Goal: Transaction & Acquisition: Obtain resource

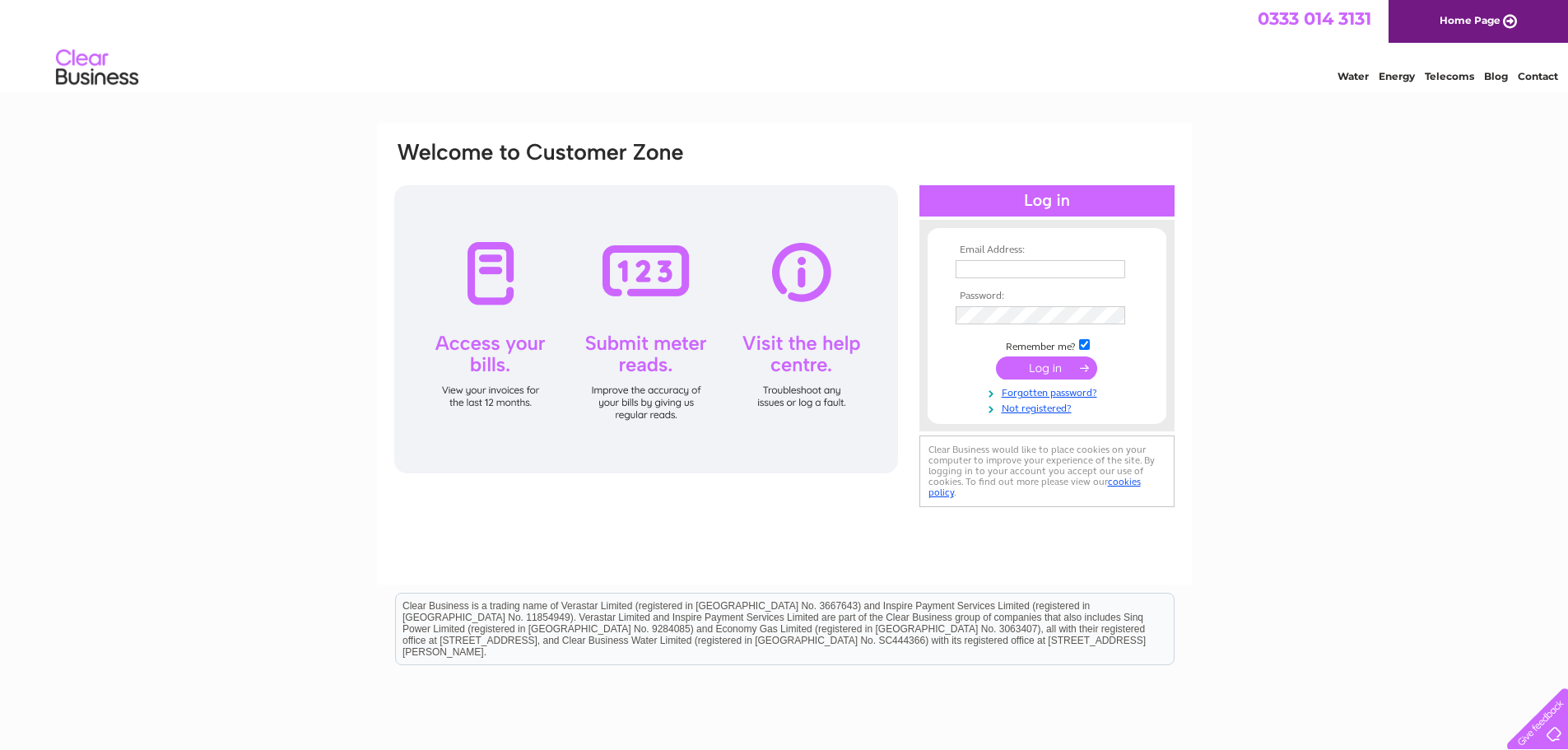
type input "dv@croftsurveyors.co.uk"
click at [1050, 364] on input "submit" at bounding box center [1047, 368] width 101 height 23
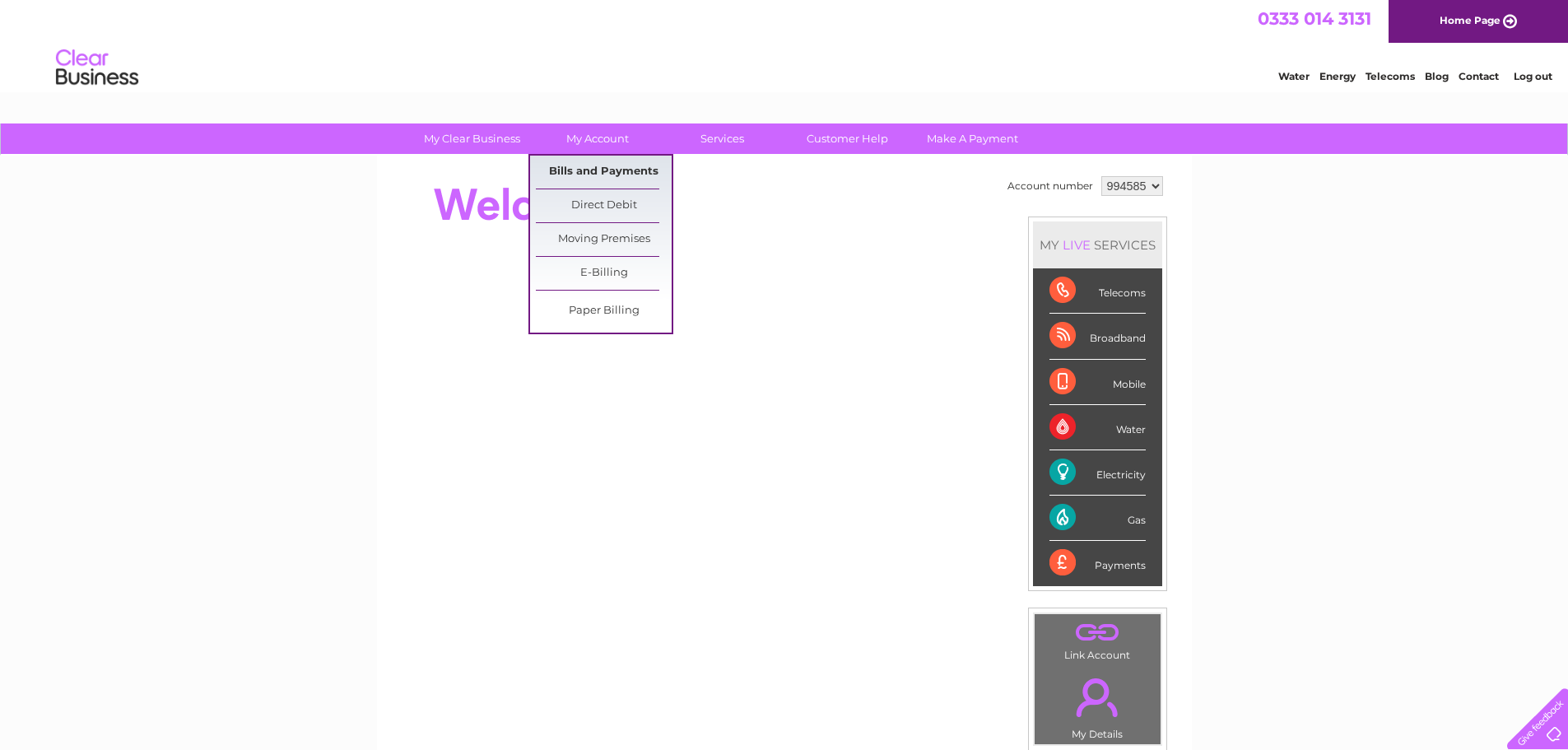
click at [602, 170] on link "Bills and Payments" at bounding box center [603, 171] width 136 height 33
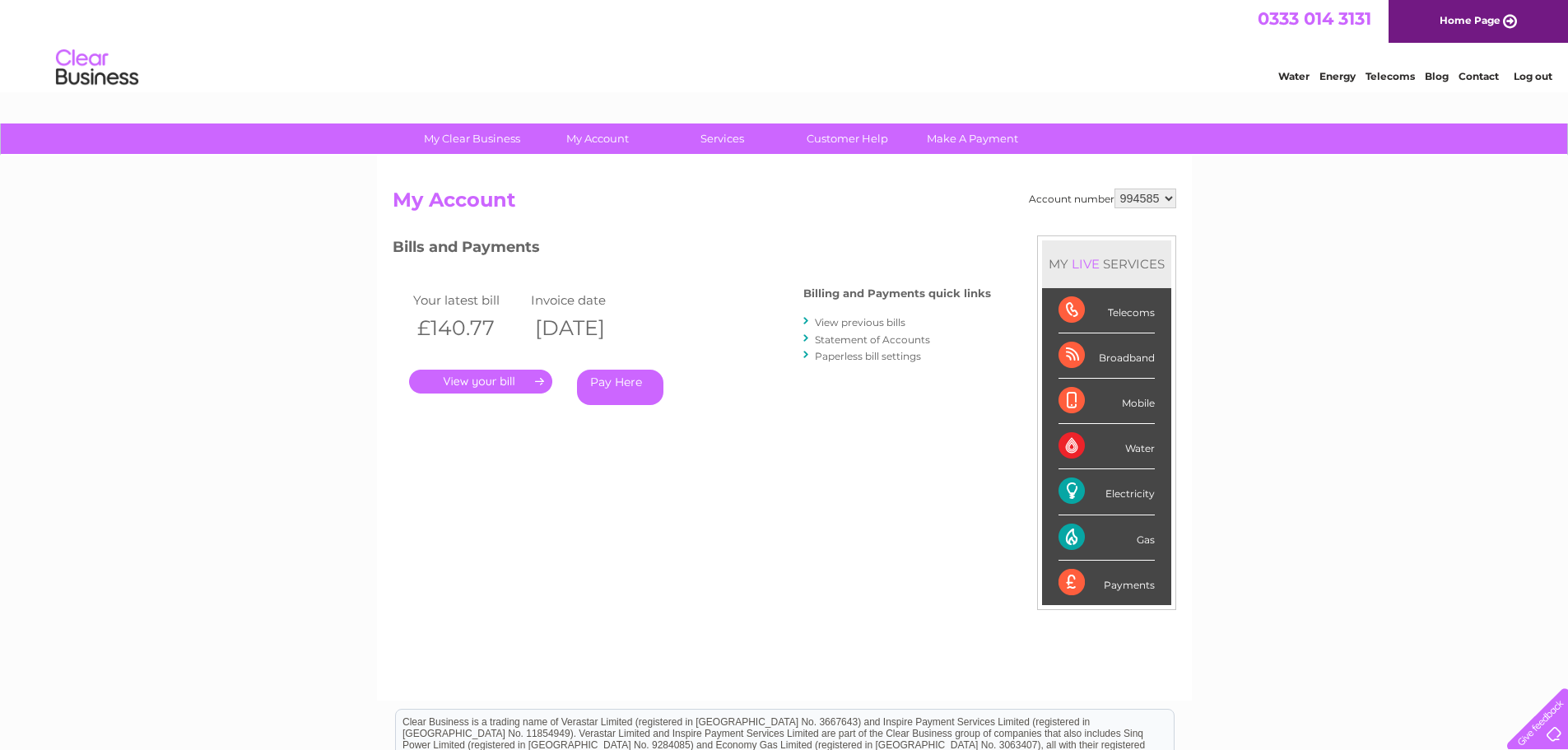
click at [499, 379] on link "." at bounding box center [480, 381] width 143 height 24
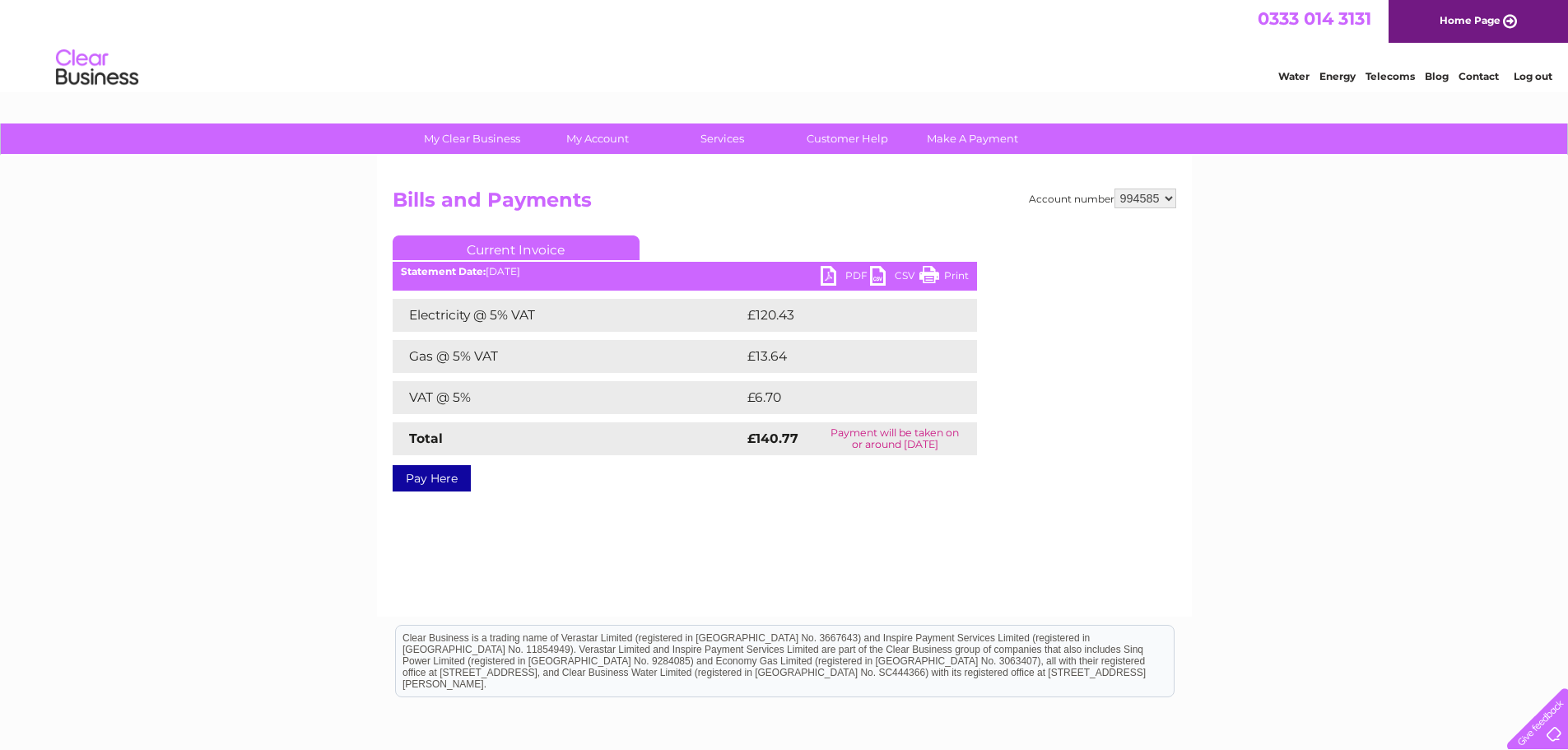
click at [847, 271] on link "PDF" at bounding box center [845, 277] width 49 height 24
